Goal: Information Seeking & Learning: Check status

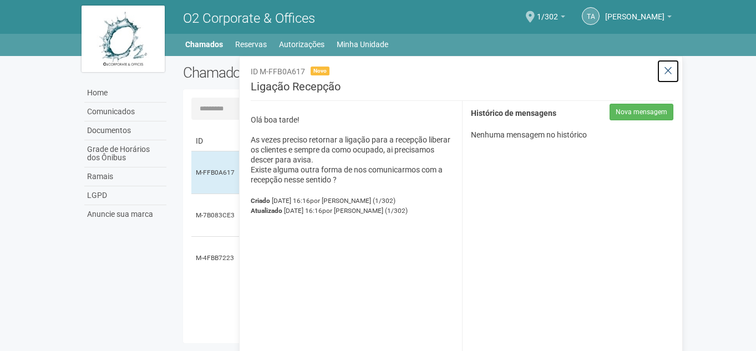
click at [667, 72] on icon at bounding box center [668, 70] width 8 height 11
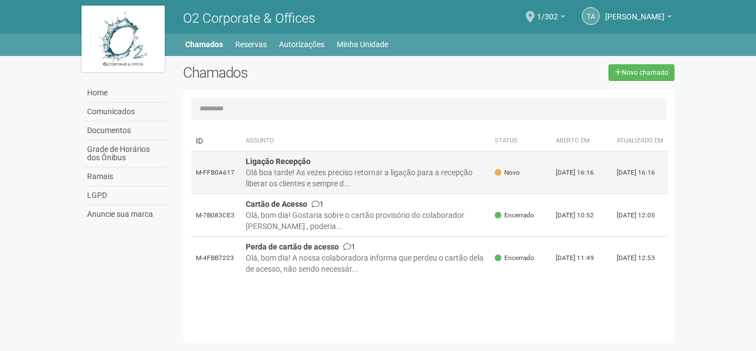
click at [322, 180] on div "Olá boa tarde! As vezes preciso retornar a ligação para a recepção liberar os c…" at bounding box center [366, 178] width 241 height 22
